Goal: Task Accomplishment & Management: Complete application form

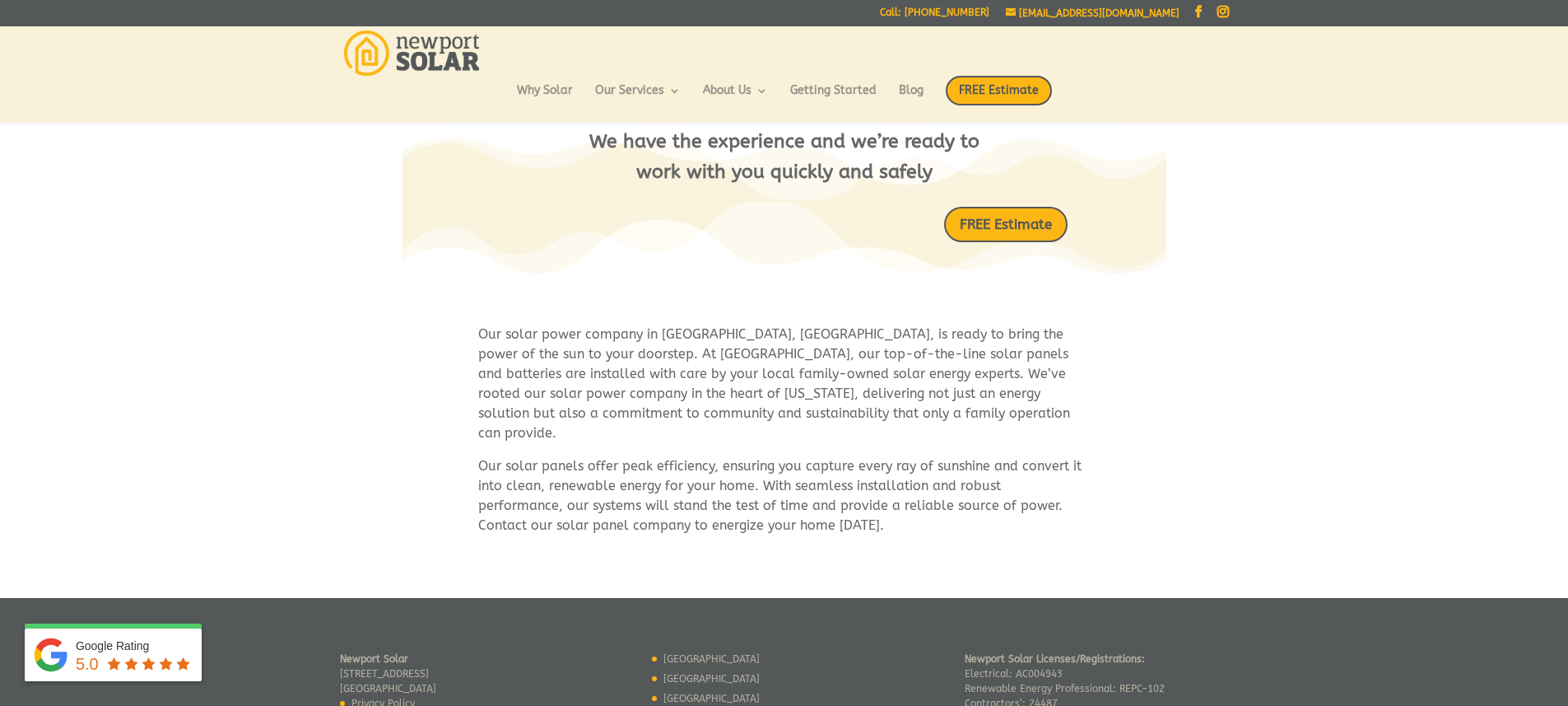
scroll to position [776, 0]
click at [1029, 226] on link "FREE Estimate" at bounding box center [1006, 224] width 138 height 39
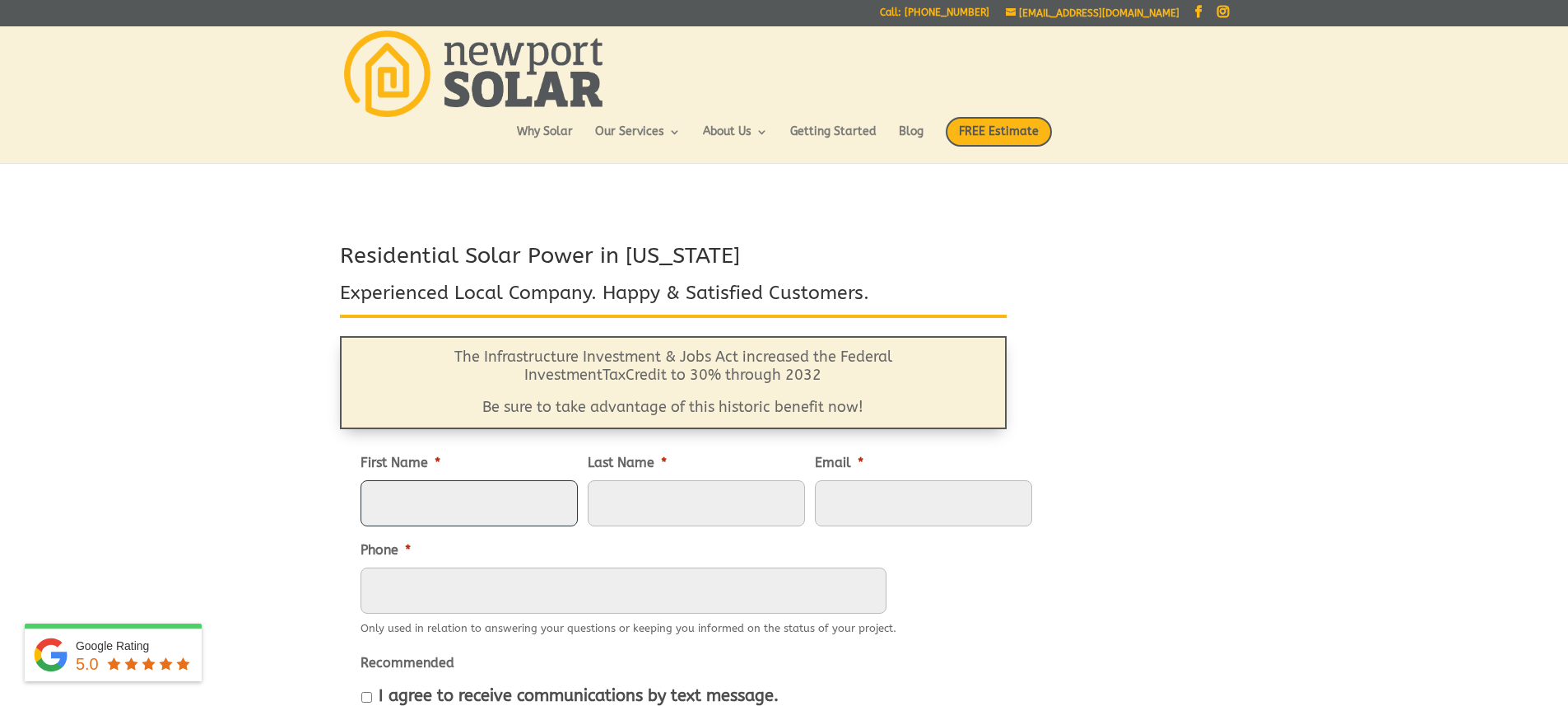
click at [426, 498] on input "First Name *" at bounding box center [469, 503] width 218 height 46
type input "[PERSON_NAME]"
type input "Perykasz"
type input "[EMAIL_ADDRESS][DOMAIN_NAME]"
type input "9144331442"
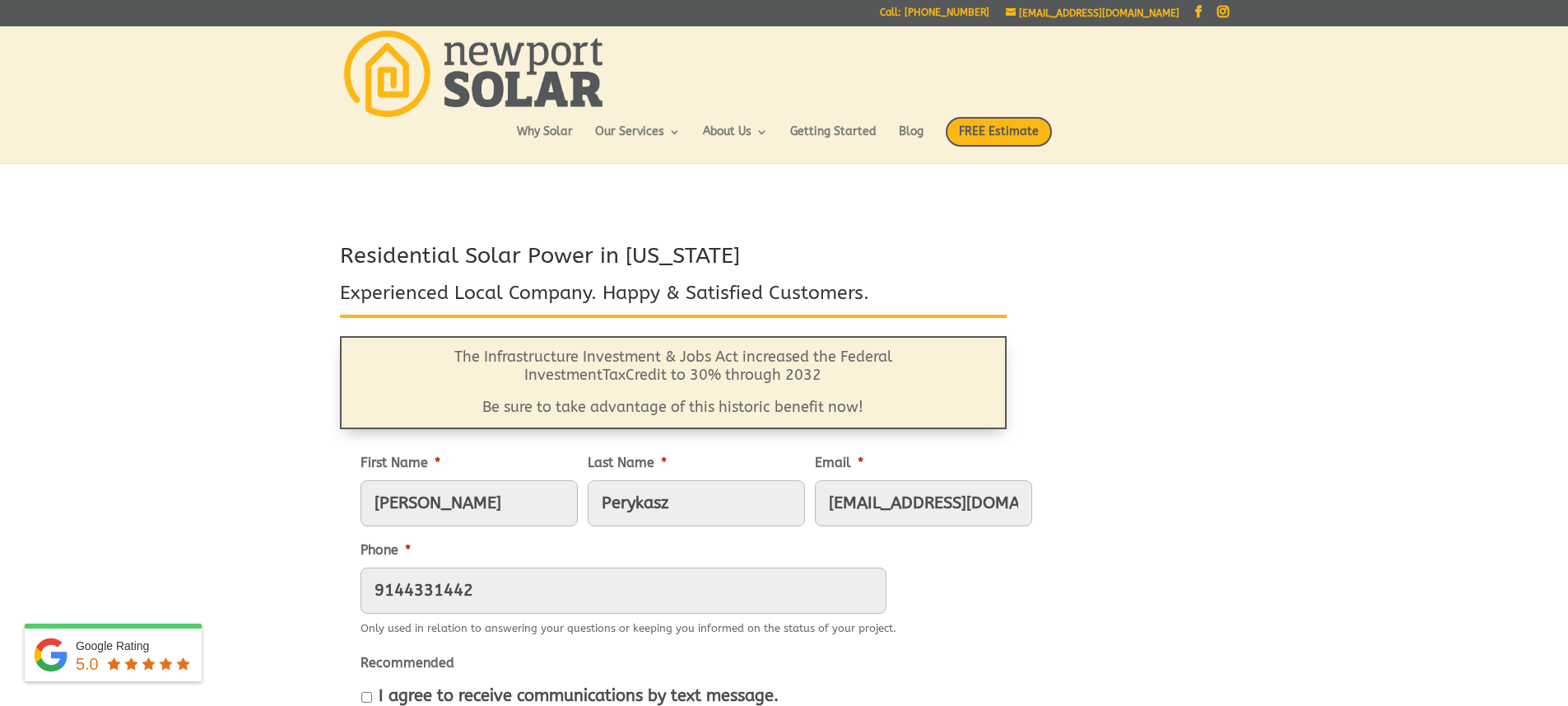
type input "[STREET_ADDRESS]"
type input "Yonkers"
select select "[US_STATE]"
type input "10707-2316"
type input "[PHONE_NUMBER]"
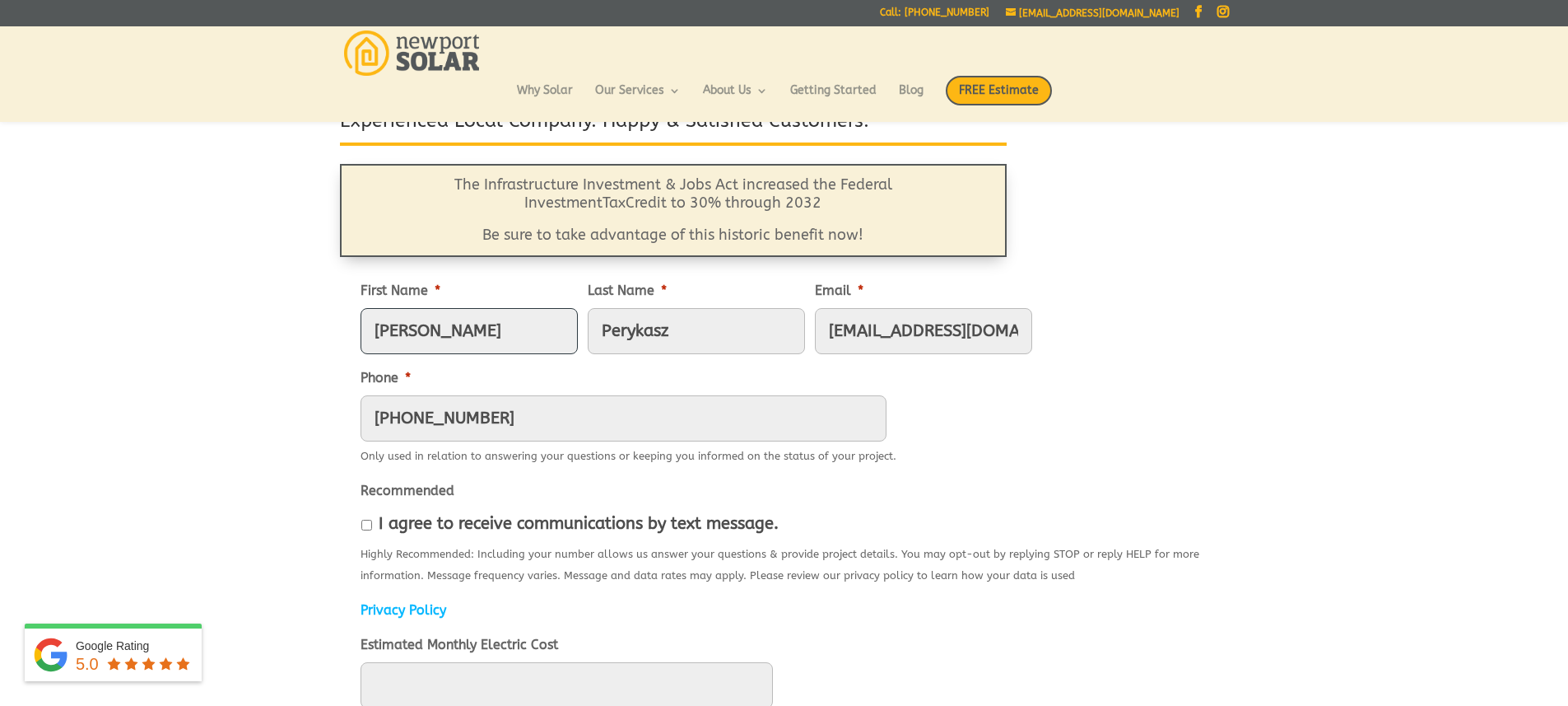
scroll to position [132, 0]
click at [368, 522] on input "I agree to receive communications by text message." at bounding box center [367, 524] width 11 height 11
checkbox input "true"
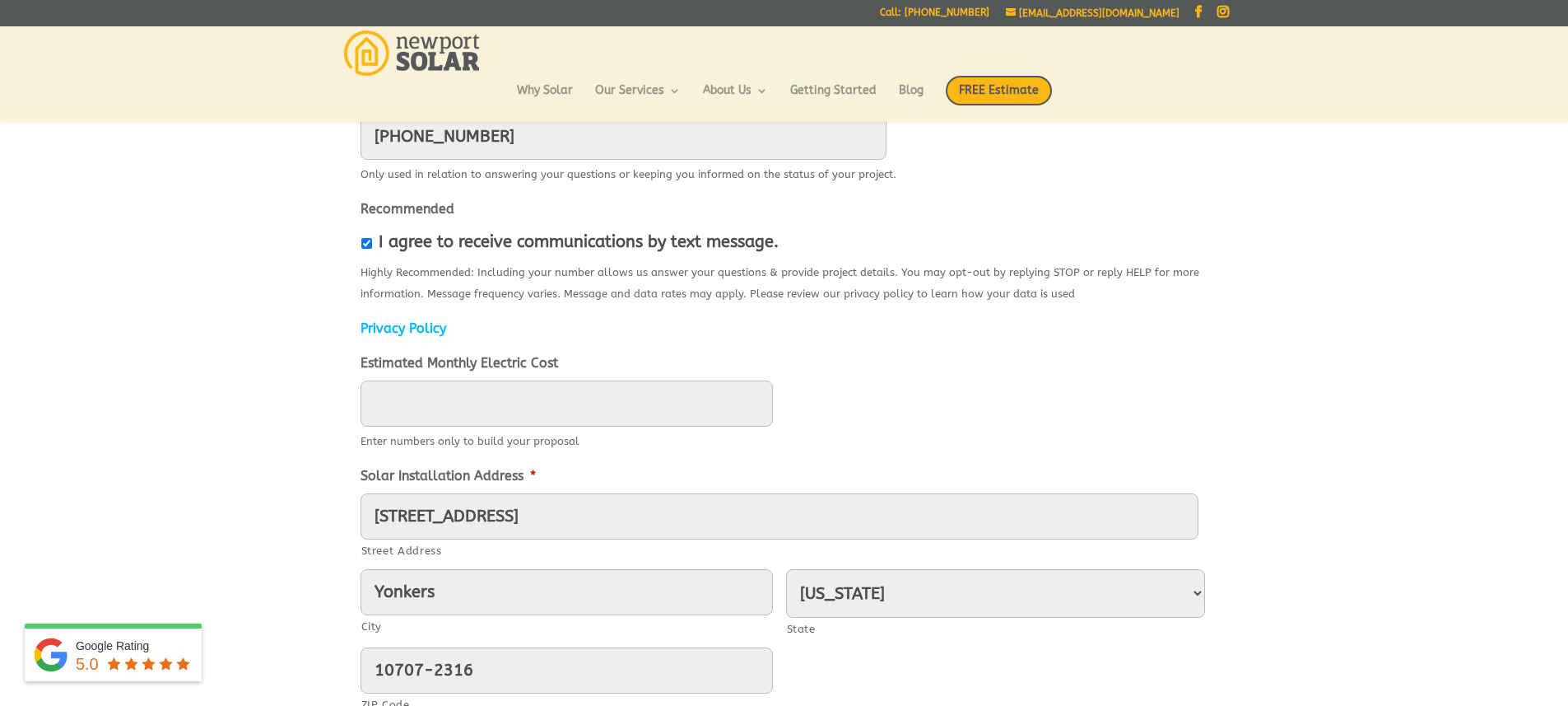
scroll to position [399, 0]
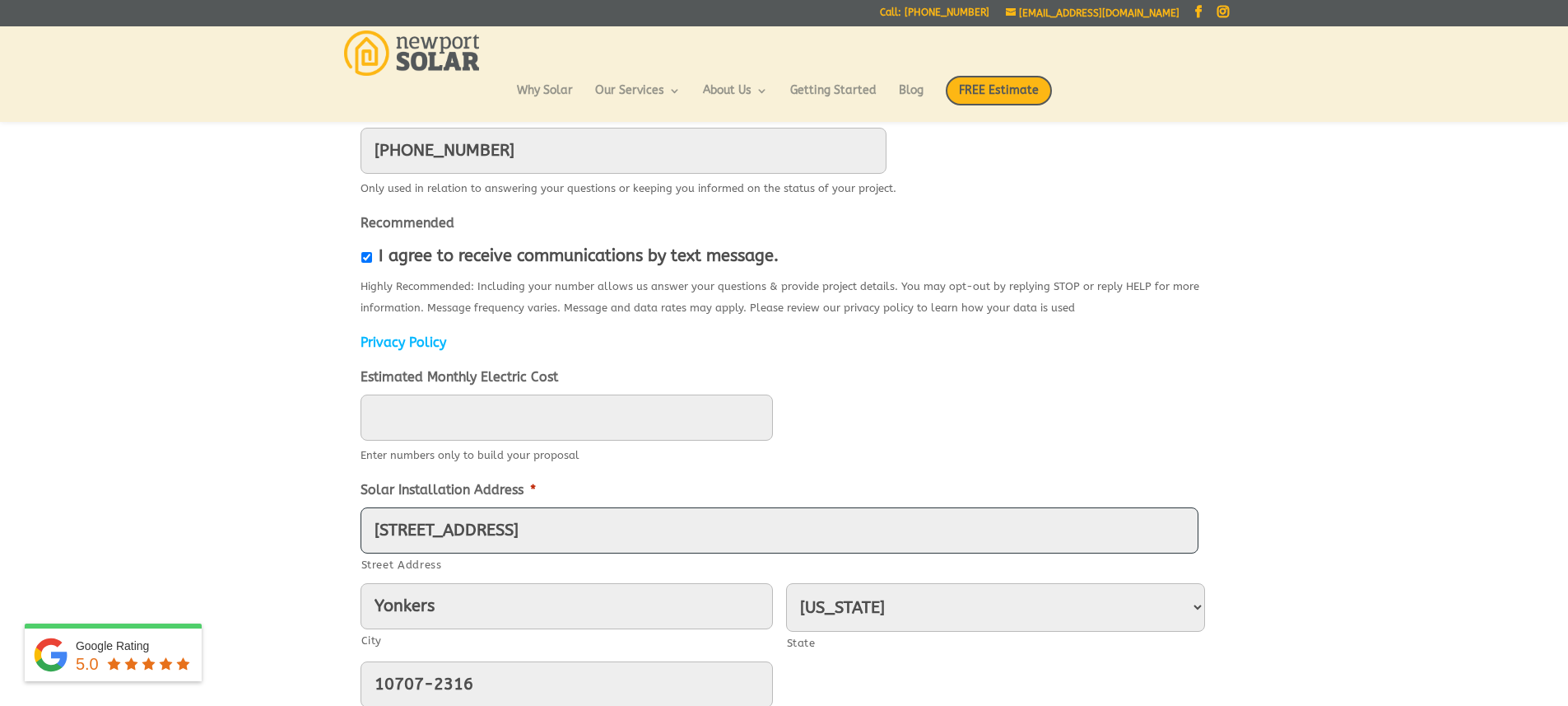
click at [375, 529] on input "[STREET_ADDRESS]" at bounding box center [779, 530] width 838 height 46
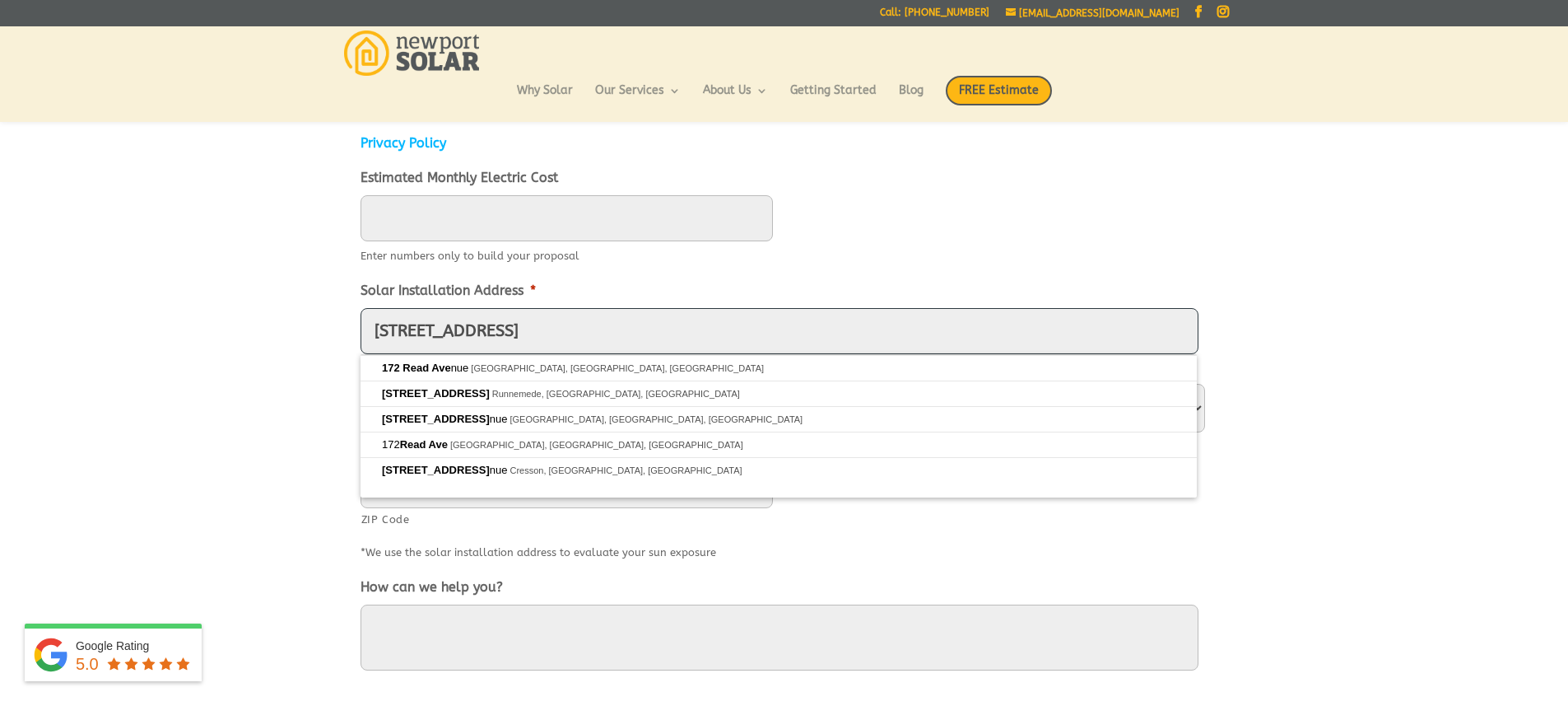
scroll to position [596, 0]
click at [492, 332] on input "[STREET_ADDRESS]" at bounding box center [779, 333] width 838 height 46
type input "1"
click at [420, 328] on input "[STREET_ADDRESS]" at bounding box center [779, 333] width 838 height 46
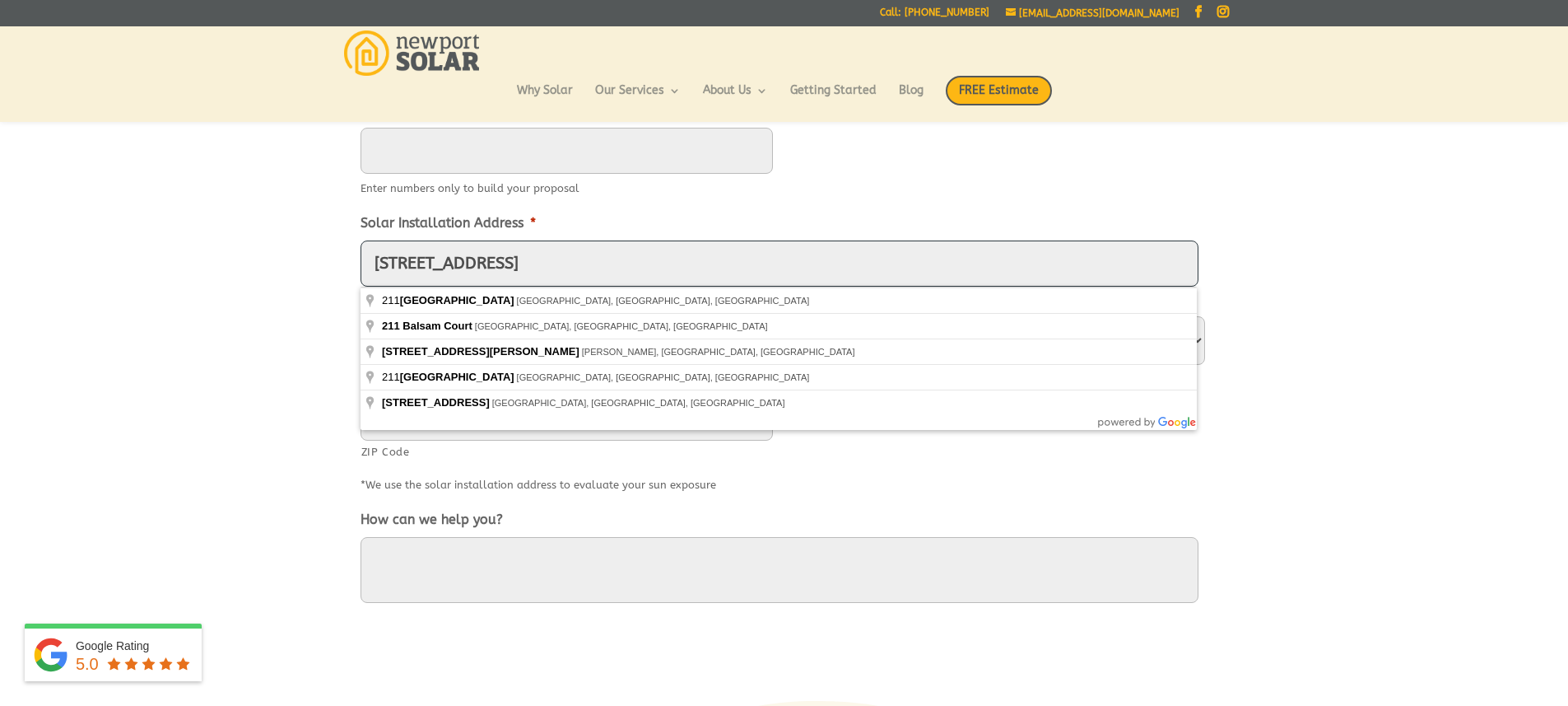
scroll to position [662, 0]
type input "[STREET_ADDRESS]"
click at [296, 390] on div "Residential Solar Power in [US_STATE] Experienced Local Company. Happy & Satisf…" at bounding box center [784, 162] width 1568 height 1249
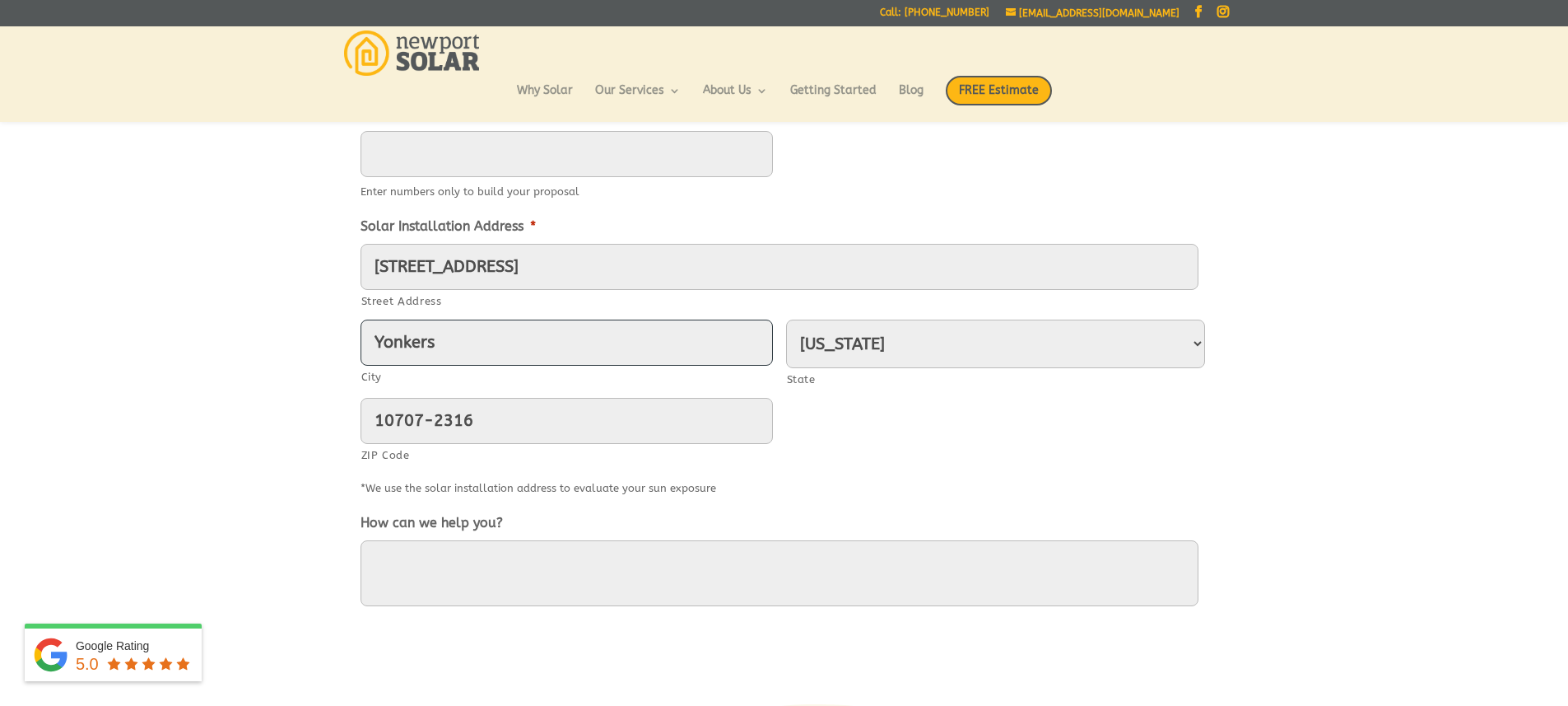
click at [439, 348] on input "Yonkers" at bounding box center [566, 342] width 412 height 46
type input "Y"
type input "Wakefield"
click at [1194, 344] on select "[US_STATE] [US_STATE] [US_STATE] [US_STATE] [US_STATE] [US_STATE] [US_STATE] [U…" at bounding box center [996, 343] width 419 height 48
select select "[US_STATE]"
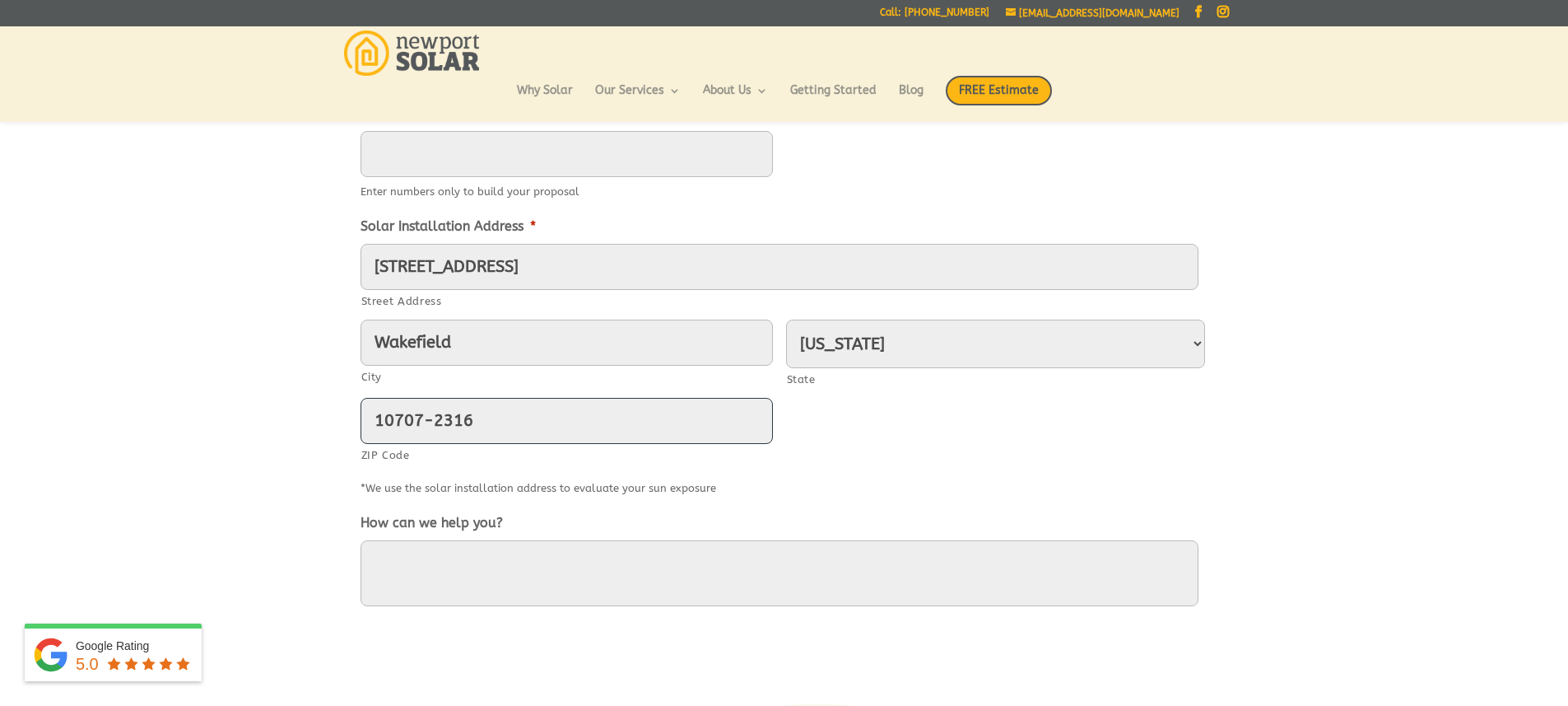
click at [480, 423] on input "10707-2316" at bounding box center [566, 421] width 412 height 46
type input "1"
type input "02879"
click at [391, 567] on textarea "How can we help you?" at bounding box center [779, 573] width 838 height 66
type textarea "Requesting estimate"
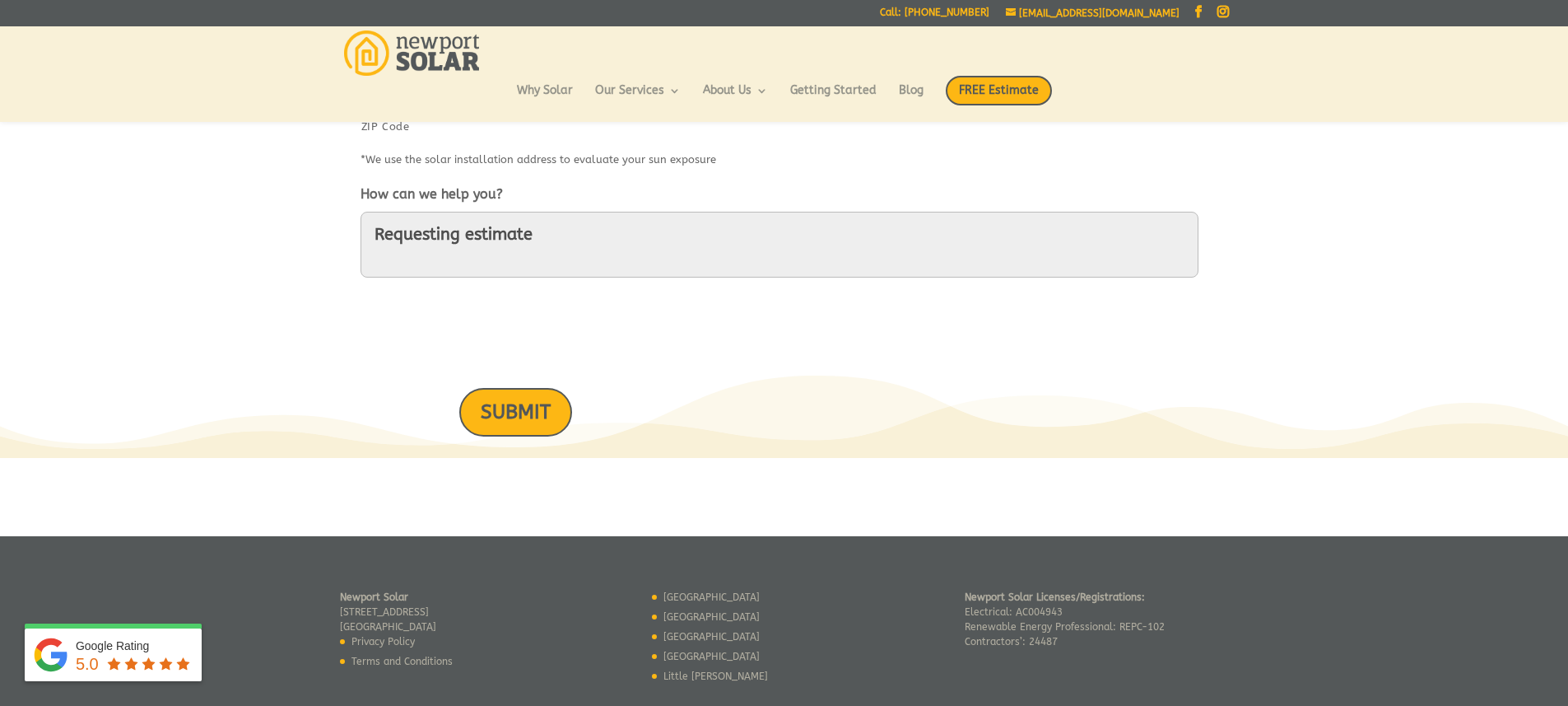
scroll to position [991, 0]
click at [507, 425] on input "SUBMIT" at bounding box center [515, 411] width 112 height 48
